Goal: Task Accomplishment & Management: Manage account settings

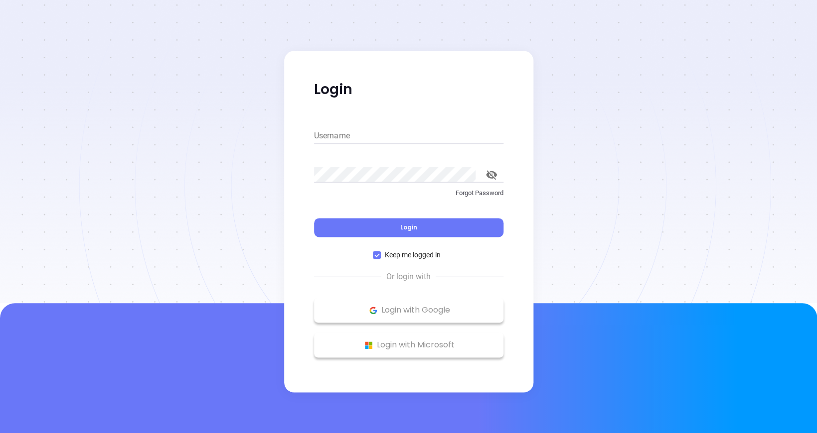
click at [355, 128] on input "Username" at bounding box center [408, 136] width 189 height 16
paste input "[EMAIL_ADDRESS][DOMAIN_NAME]"
type input "[EMAIL_ADDRESS][DOMAIN_NAME]"
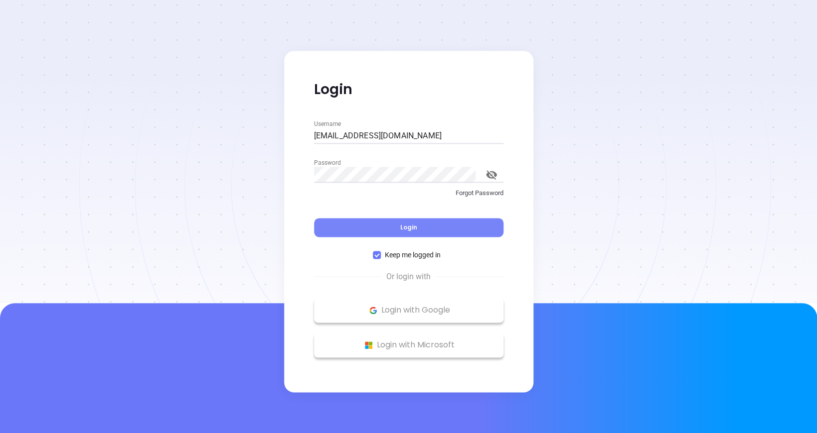
click at [341, 220] on button "Login" at bounding box center [408, 227] width 189 height 19
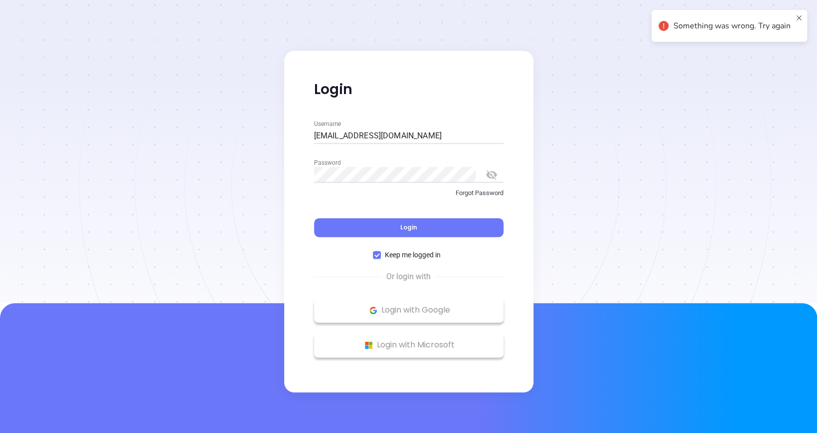
click at [495, 170] on icon "toggle password visibility" at bounding box center [491, 174] width 11 height 9
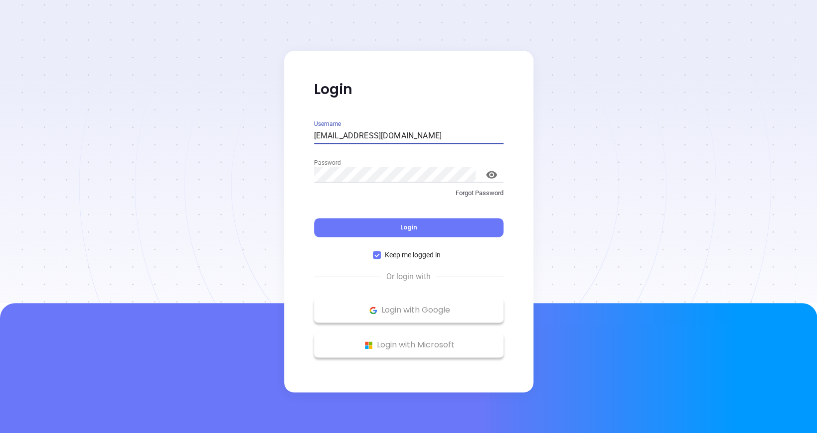
click at [314, 131] on input "[EMAIL_ADDRESS][DOMAIN_NAME]" at bounding box center [408, 136] width 189 height 16
click at [412, 223] on span "Login" at bounding box center [408, 227] width 17 height 8
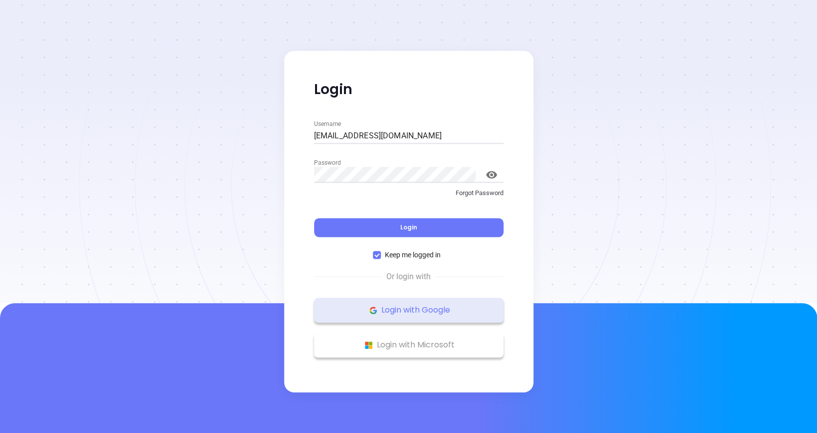
click at [388, 304] on p "Login with Google" at bounding box center [408, 310] width 179 height 15
